Goal: Task Accomplishment & Management: Use online tool/utility

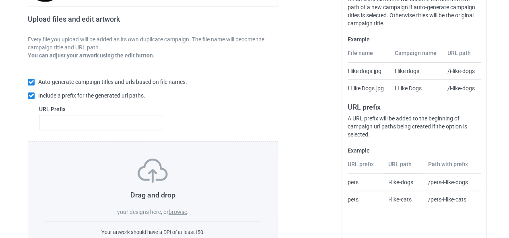
scroll to position [152, 0]
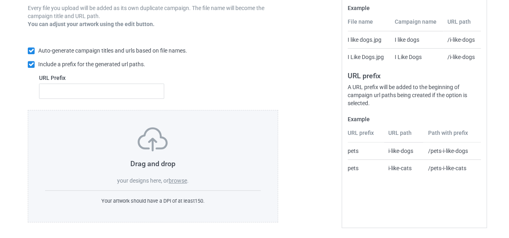
click at [182, 180] on label "browse" at bounding box center [177, 181] width 18 height 6
click at [0, 0] on input "browse" at bounding box center [0, 0] width 0 height 0
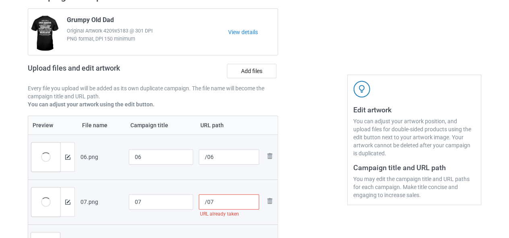
scroll to position [31, 0]
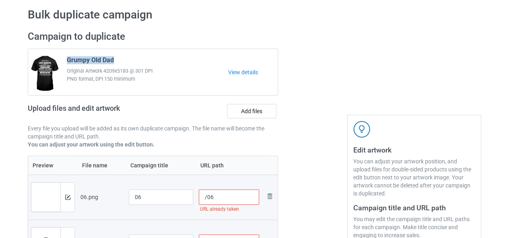
drag, startPoint x: 113, startPoint y: 59, endPoint x: 68, endPoint y: 60, distance: 45.0
click at [68, 60] on span "Grumpy Old Dad" at bounding box center [90, 61] width 47 height 11
copy span "Grumpy Old Dad"
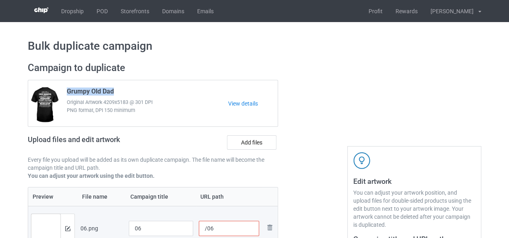
scroll to position [80, 0]
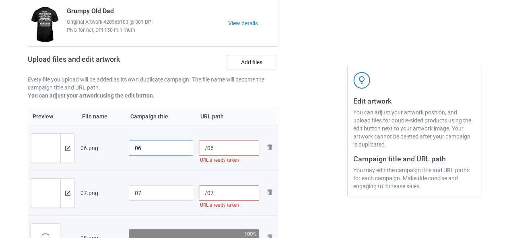
drag, startPoint x: 136, startPoint y: 146, endPoint x: 127, endPoint y: 147, distance: 9.8
click at [127, 147] on td "06" at bounding box center [161, 148] width 70 height 45
paste input "Grumpy Old Dad"
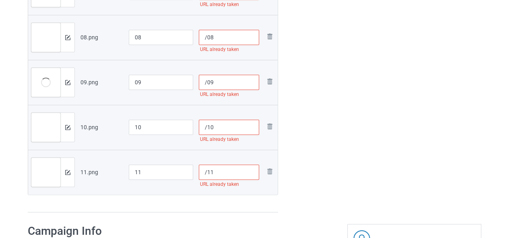
scroll to position [161, 0]
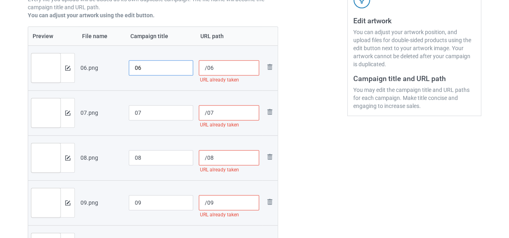
drag, startPoint x: 137, startPoint y: 68, endPoint x: 127, endPoint y: 70, distance: 9.4
click at [127, 70] on td "06" at bounding box center [161, 67] width 70 height 45
paste input "Grumpy Old Dad"
type input "Grumpy Old Dad [DEMOGRAPHIC_DATA]"
drag, startPoint x: 137, startPoint y: 115, endPoint x: 131, endPoint y: 116, distance: 5.3
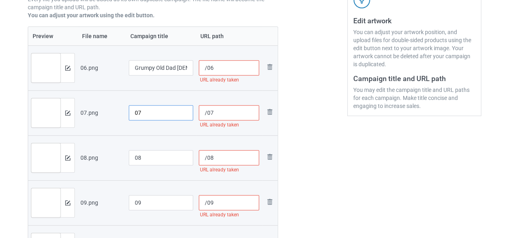
click at [131, 116] on input "07" at bounding box center [161, 112] width 64 height 15
paste input "Grumpy Old Dad"
type input "Grumpy Old Dad [DEMOGRAPHIC_DATA]"
drag, startPoint x: 137, startPoint y: 160, endPoint x: 116, endPoint y: 161, distance: 20.9
click at [116, 161] on tr "Preview and edit artwork 08.png 08 /08 URL already taken Remove file" at bounding box center [152, 157] width 249 height 45
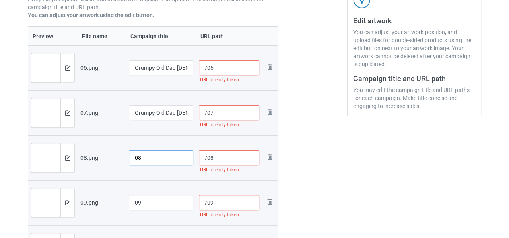
paste input "Grumpy Old Dad"
type input "Grumpy Old Dad [DEMOGRAPHIC_DATA]"
drag, startPoint x: 137, startPoint y: 204, endPoint x: 120, endPoint y: 206, distance: 17.5
click at [120, 206] on tr "Preview and edit artwork 09.png 09 /09 URL already taken Remove file" at bounding box center [152, 202] width 249 height 45
paste input "Grumpy Old Dad"
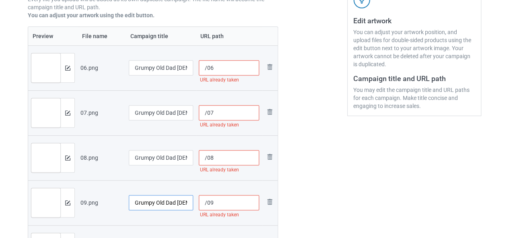
scroll to position [201, 0]
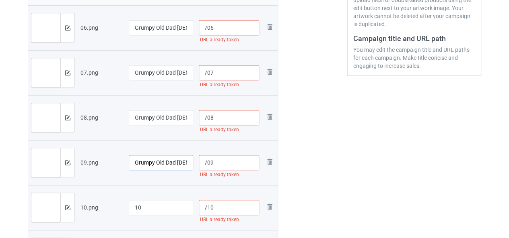
type input "Grumpy Old Dad [DEMOGRAPHIC_DATA]"
click at [138, 208] on input "10" at bounding box center [161, 207] width 64 height 15
click at [135, 209] on input "10" at bounding box center [161, 207] width 64 height 15
paste input "Grumpy Old Dad"
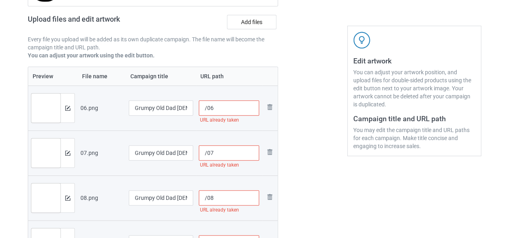
type input "Grumpy Old Dad [DEMOGRAPHIC_DATA]"
click at [206, 111] on input "/06" at bounding box center [229, 108] width 61 height 15
click at [207, 110] on input "/d06" at bounding box center [229, 108] width 61 height 15
drag, startPoint x: 225, startPoint y: 112, endPoint x: 191, endPoint y: 113, distance: 33.8
click at [191, 113] on tr "Preview and edit artwork 06.png Grumpy Old Dad [DEMOGRAPHIC_DATA] /dadwin06 Rem…" at bounding box center [152, 108] width 249 height 45
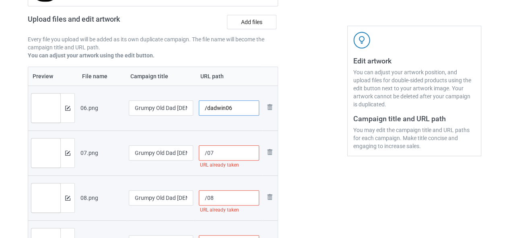
type input "/dadwin06"
drag, startPoint x: 205, startPoint y: 156, endPoint x: 187, endPoint y: 160, distance: 18.4
click at [187, 160] on tr "Preview and edit artwork 07.png Grumpy Old Dad [DEMOGRAPHIC_DATA] /07 URL alrea…" at bounding box center [152, 153] width 249 height 45
paste input "dadwin"
type input "/dadwin07"
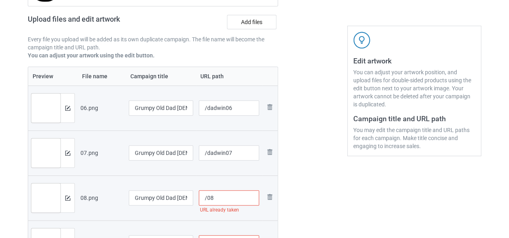
drag, startPoint x: 207, startPoint y: 202, endPoint x: 181, endPoint y: 207, distance: 26.3
click at [181, 207] on tr "Preview and edit artwork 08.png Grumpy Old Dad [DEMOGRAPHIC_DATA] /08 URL alrea…" at bounding box center [152, 198] width 249 height 45
paste input "dadwin"
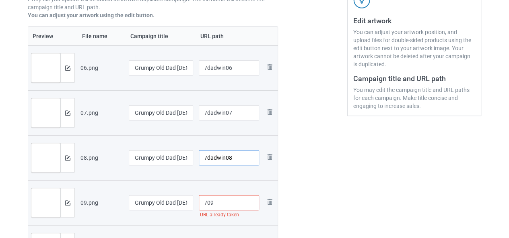
type input "/dadwin08"
drag, startPoint x: 205, startPoint y: 204, endPoint x: 173, endPoint y: 205, distance: 32.2
click at [173, 205] on tr "Preview and edit artwork 09.png Grumpy Old Dad [DEMOGRAPHIC_DATA] /09 URL alrea…" at bounding box center [152, 202] width 249 height 45
paste input "dadwin"
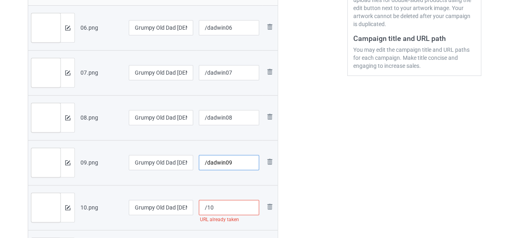
type input "/dadwin09"
drag, startPoint x: 206, startPoint y: 208, endPoint x: 188, endPoint y: 212, distance: 18.1
click at [188, 212] on tr "Preview and edit artwork 10.png Grumpy Old Dad [DEMOGRAPHIC_DATA] /10 URL alrea…" at bounding box center [152, 207] width 249 height 45
paste input "dadwin"
type input "/dadwin10"
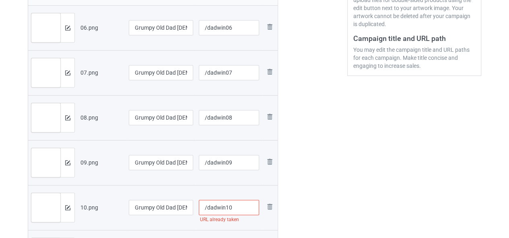
click at [225, 192] on td "/dadwin10 URL already taken" at bounding box center [229, 207] width 66 height 45
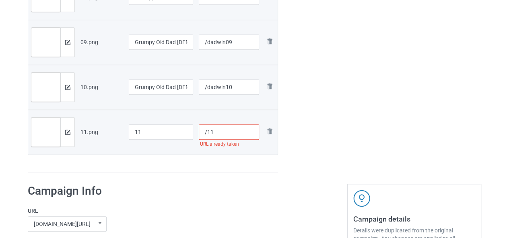
drag, startPoint x: 206, startPoint y: 134, endPoint x: 195, endPoint y: 137, distance: 11.6
click at [196, 137] on td "/11 URL already taken" at bounding box center [229, 132] width 66 height 45
paste input "dadwin"
type input "/dadwin11"
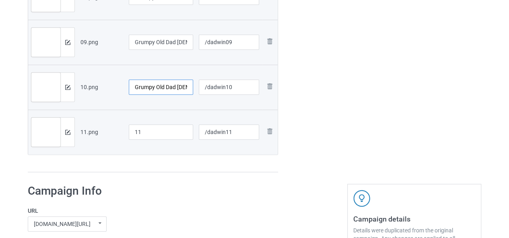
drag, startPoint x: 174, startPoint y: 89, endPoint x: 122, endPoint y: 94, distance: 52.4
click at [122, 94] on tr "Preview and edit artwork 10.png Grumpy Old Dad [DEMOGRAPHIC_DATA] /dadwin10 Rem…" at bounding box center [152, 87] width 249 height 45
click at [131, 134] on input "11" at bounding box center [161, 132] width 64 height 15
paste input "Grumpy Old Dad"
type input "Grumpy Old Dad [DEMOGRAPHIC_DATA]"
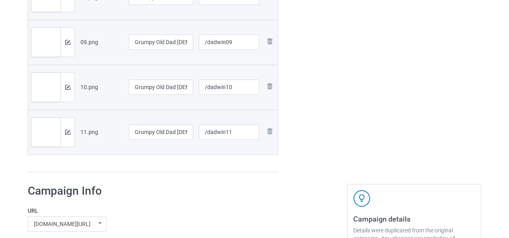
click at [232, 162] on div "Preview File name Campaign title URL path Preview and edit artwork 06.png Grump…" at bounding box center [153, 19] width 250 height 307
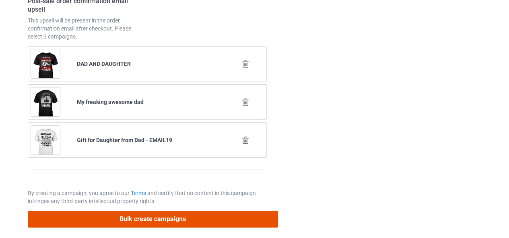
click at [153, 211] on button "Bulk create campaigns" at bounding box center [153, 219] width 250 height 16
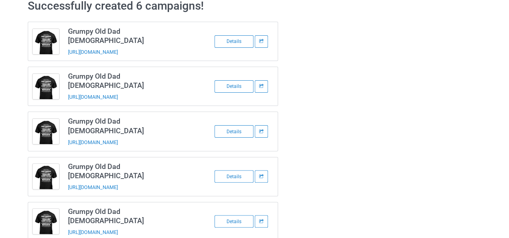
scroll to position [76, 0]
